Goal: Transaction & Acquisition: Purchase product/service

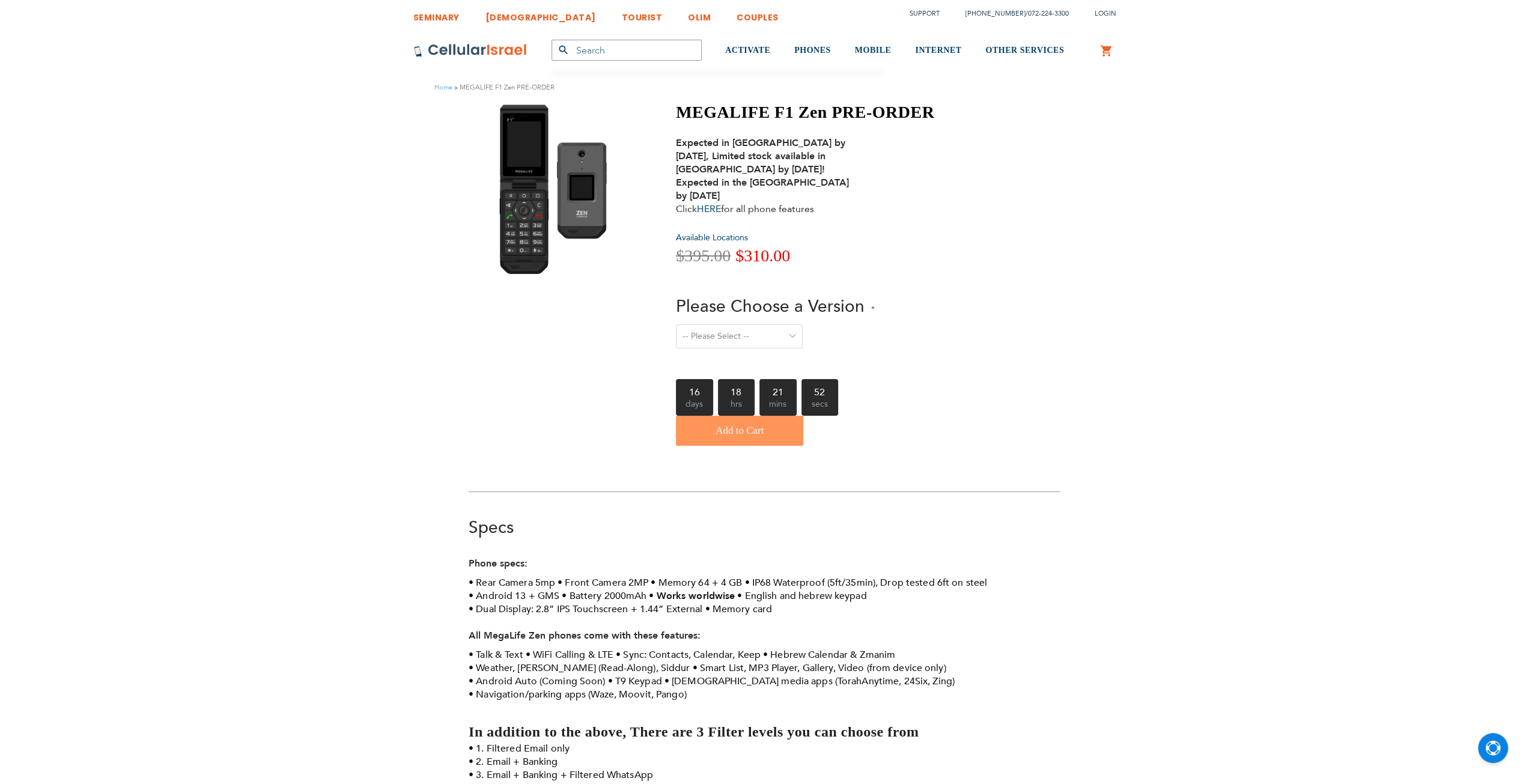
drag, startPoint x: 0, startPoint y: 0, endPoint x: 737, endPoint y: 329, distance: 807.1
click at [737, 329] on select "-- Please Select -- Level 1. Filtered Email only Level 2. Email + Banking Level…" at bounding box center [739, 336] width 127 height 24
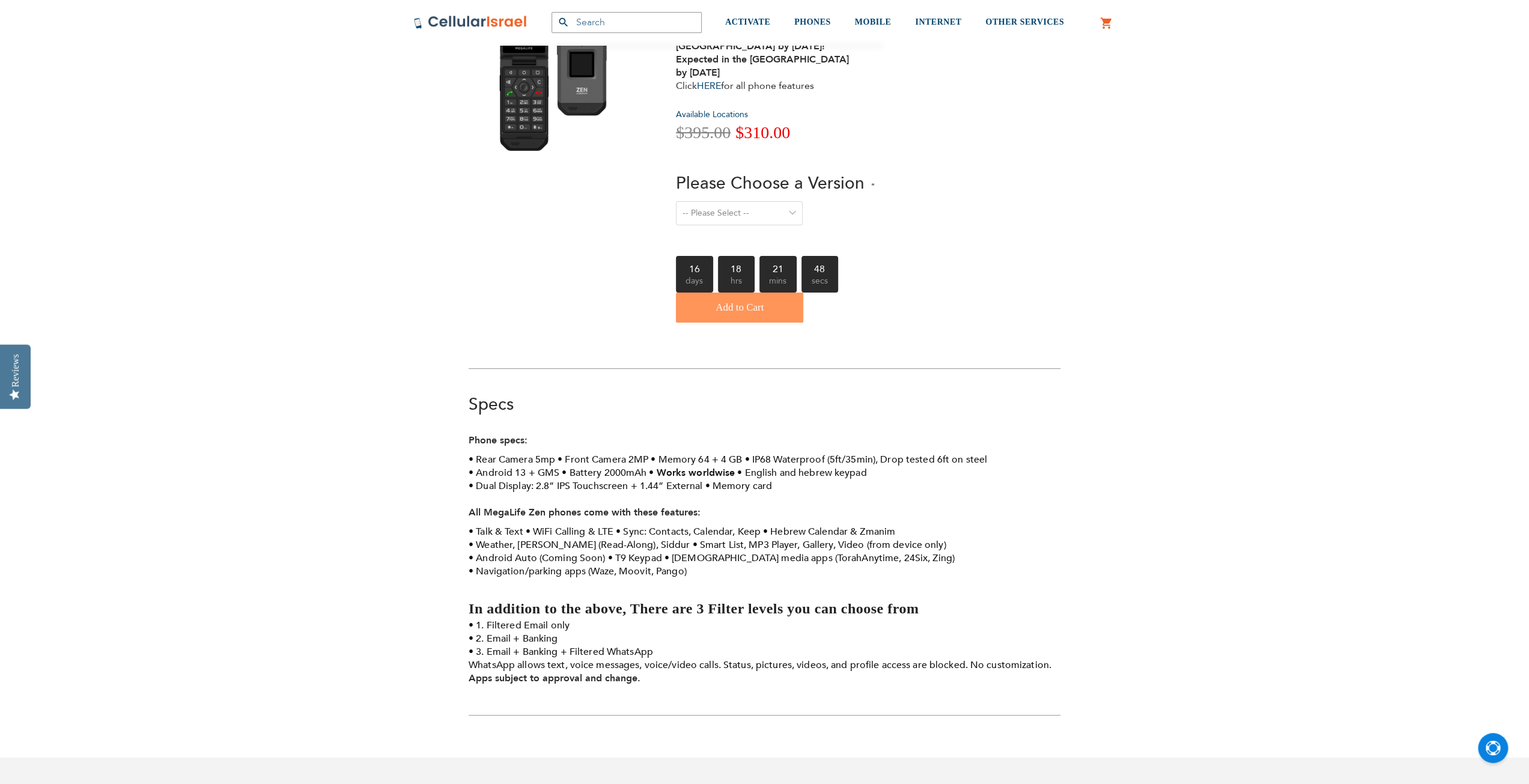
scroll to position [120, 0]
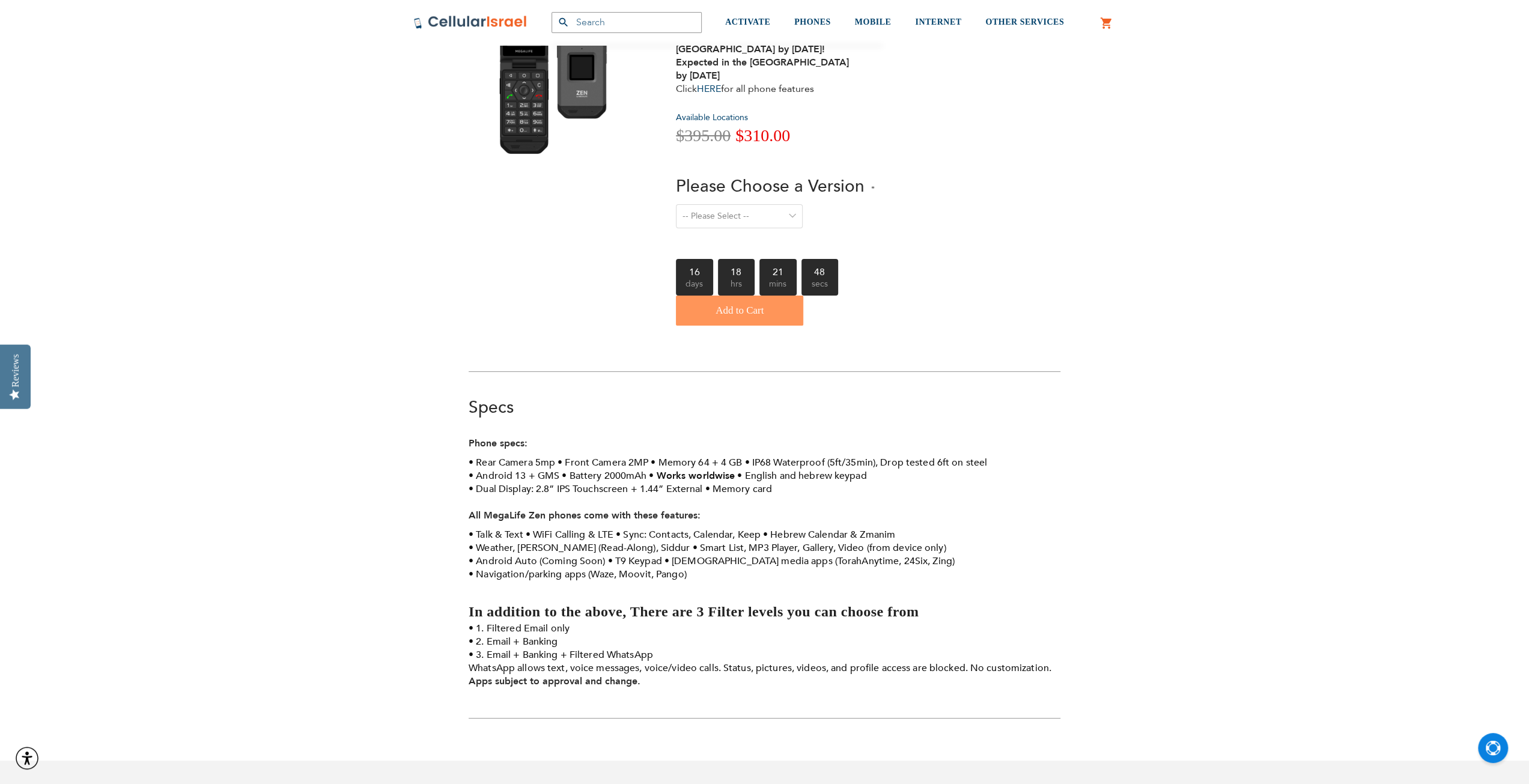
click at [764, 203] on div "Please Choose a Version -- Please Select -- Level 1. Filtered Email only Level …" at bounding box center [805, 210] width 258 height 69
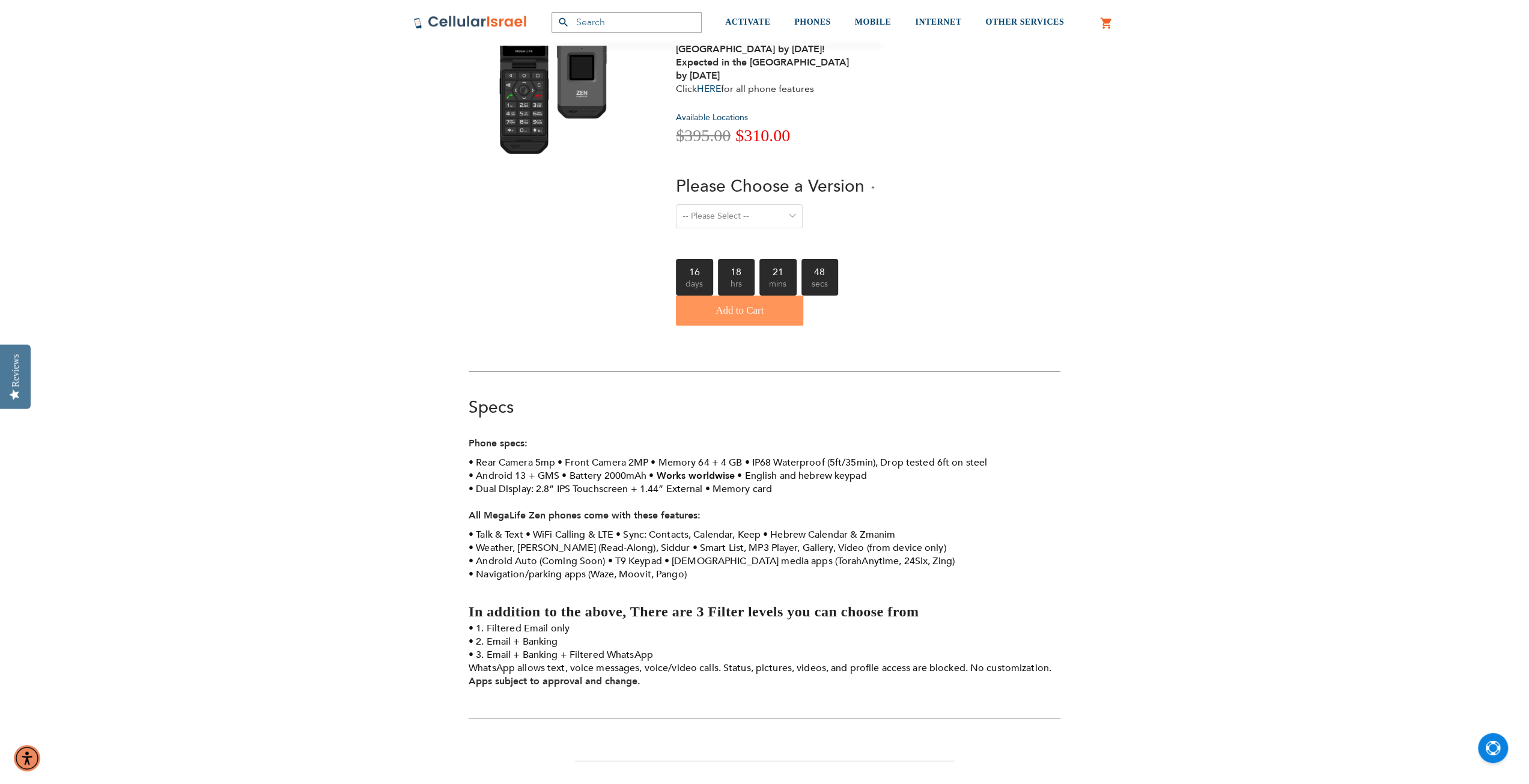
click at [764, 209] on select "-- Please Select -- Level 1. Filtered Email only Level 2. Email + Banking Level…" at bounding box center [739, 216] width 127 height 24
select select "Level 3. Special Yeshiva Plan"
click at [676, 204] on select "-- Please Select -- Level 1. Filtered Email only Level 2. Email + Banking Level…" at bounding box center [739, 216] width 127 height 24
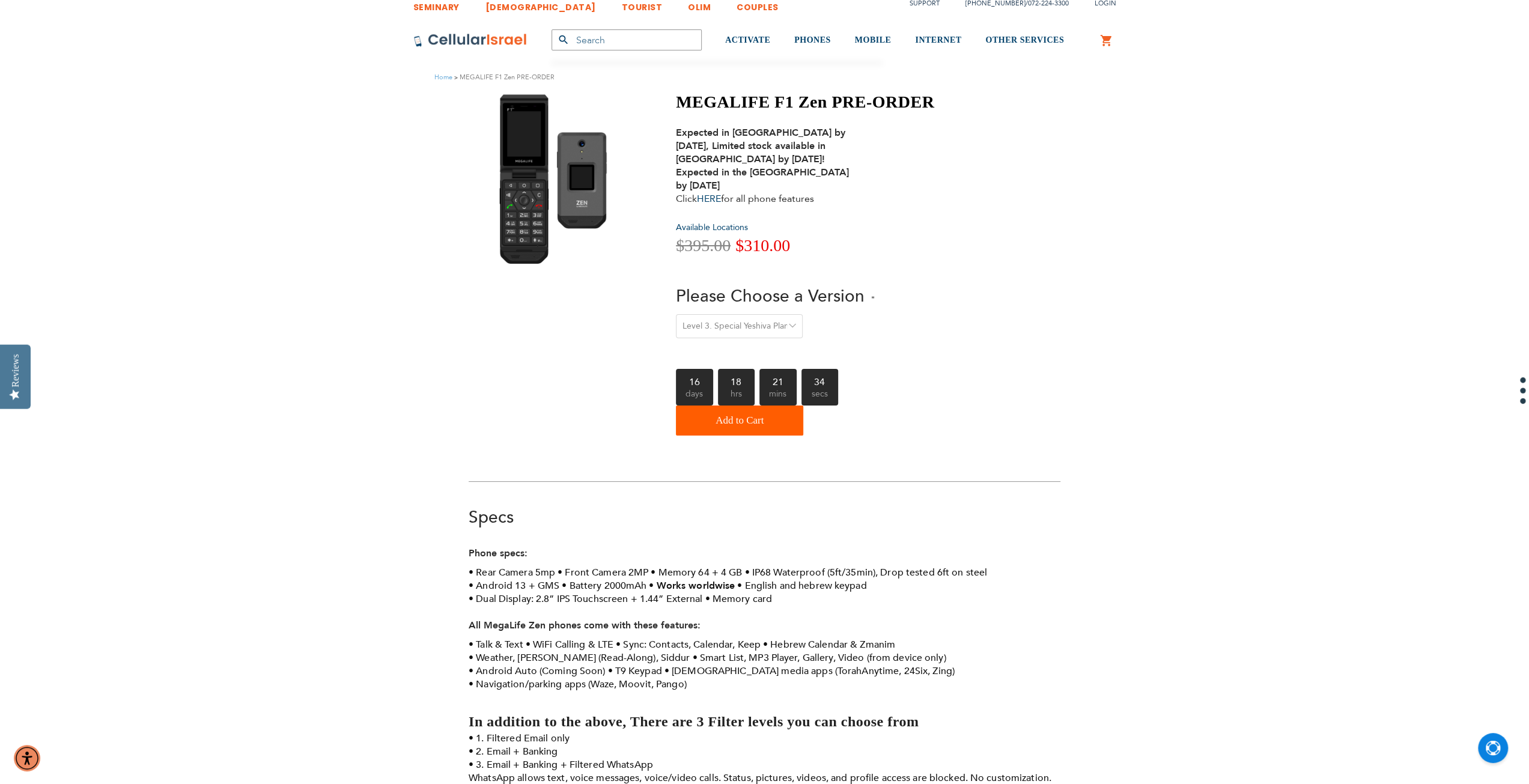
scroll to position [0, 0]
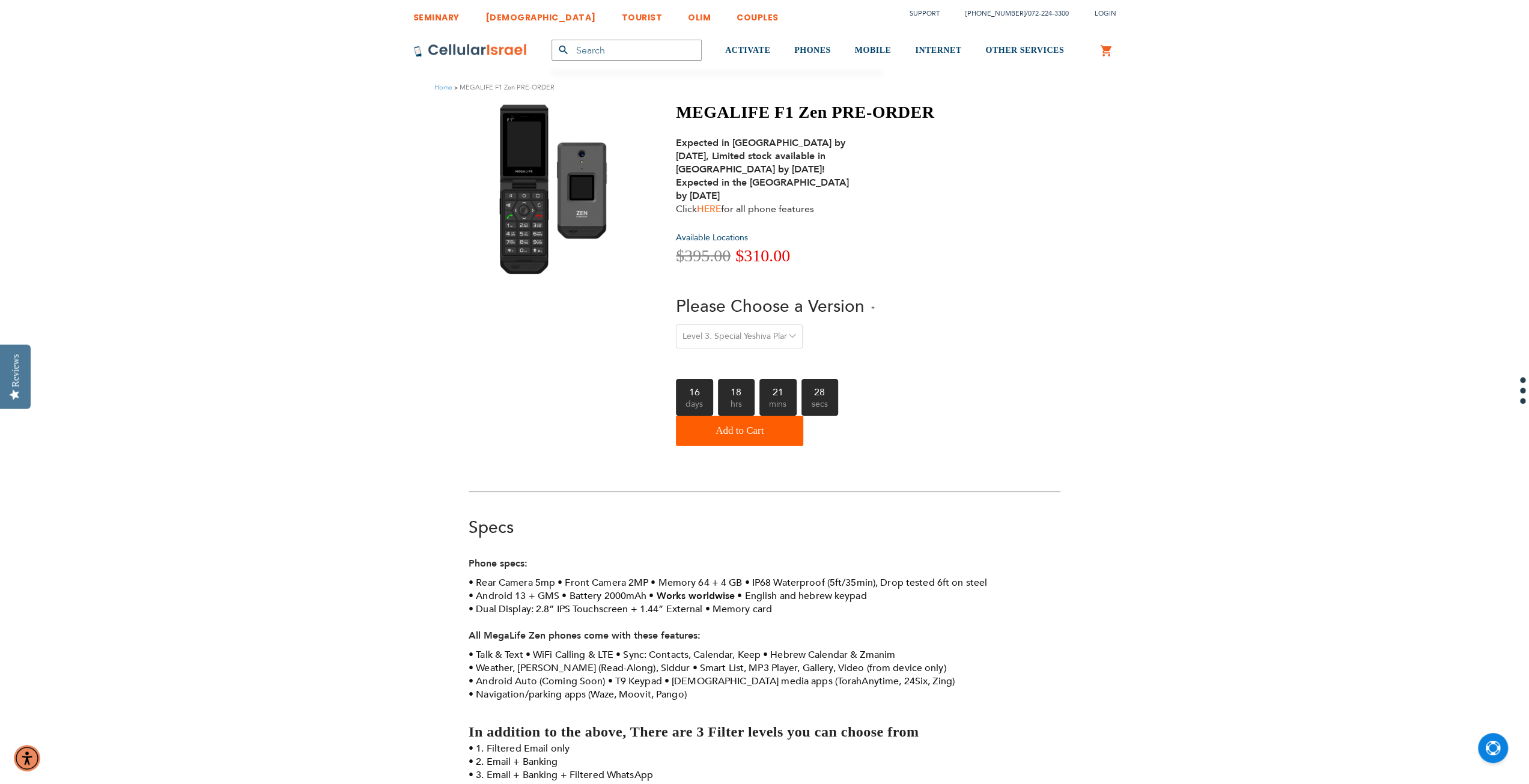
click at [721, 211] on link "HERE" at bounding box center [709, 209] width 24 height 13
